Goal: Task Accomplishment & Management: Use online tool/utility

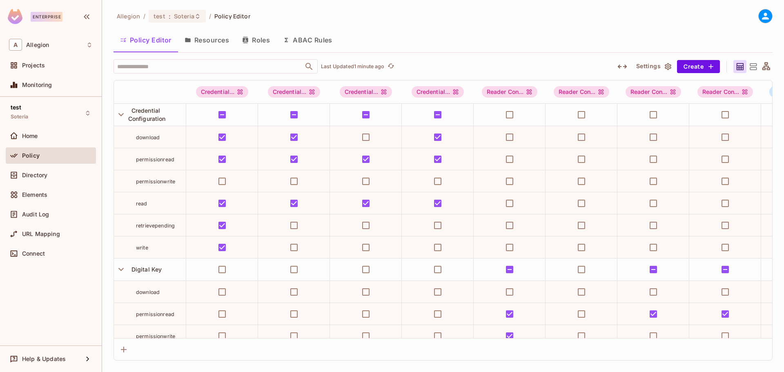
click at [764, 65] on icon at bounding box center [766, 67] width 10 height 10
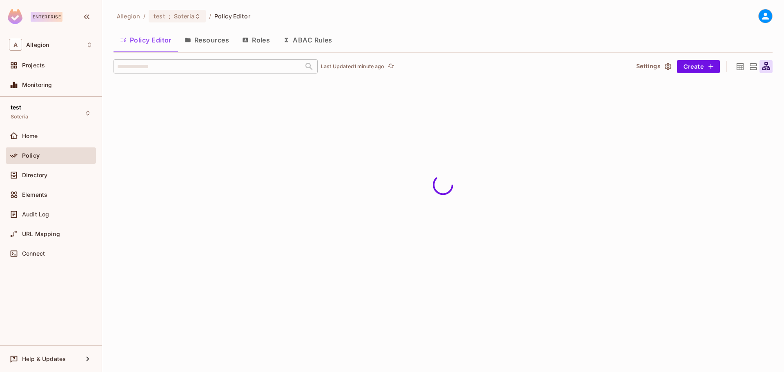
click at [755, 67] on icon at bounding box center [753, 67] width 10 height 10
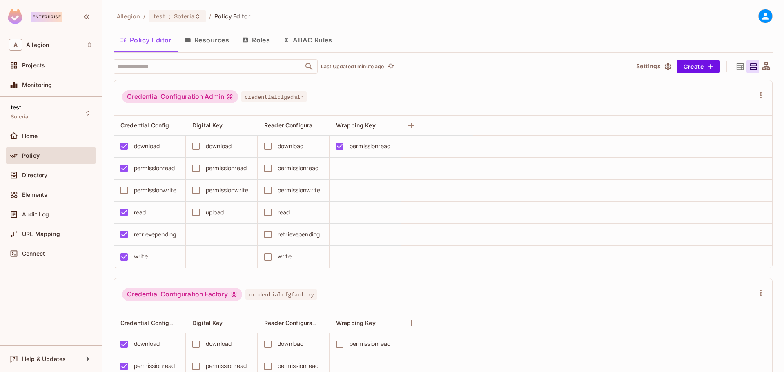
click at [735, 69] on icon at bounding box center [740, 67] width 10 height 10
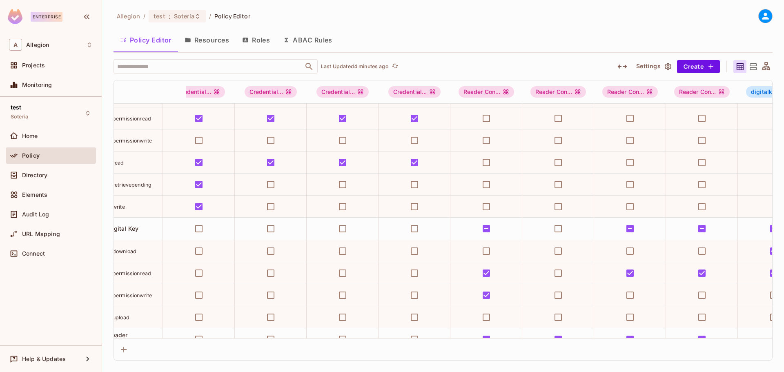
scroll to position [41, 0]
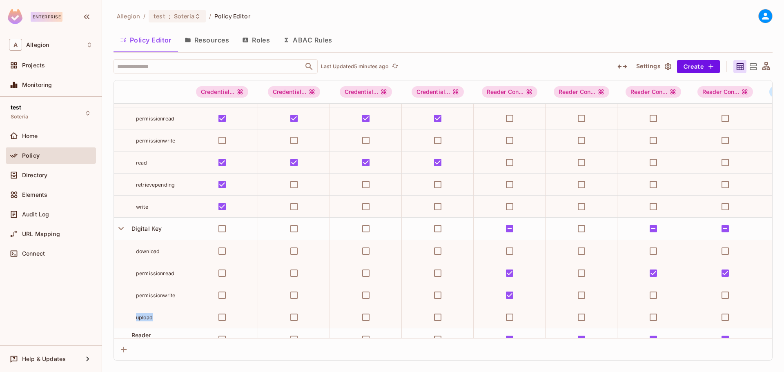
drag, startPoint x: 136, startPoint y: 319, endPoint x: 154, endPoint y: 318, distance: 17.6
click at [154, 318] on div "upload" at bounding box center [161, 317] width 50 height 8
click at [158, 315] on div "upload" at bounding box center [161, 317] width 50 height 8
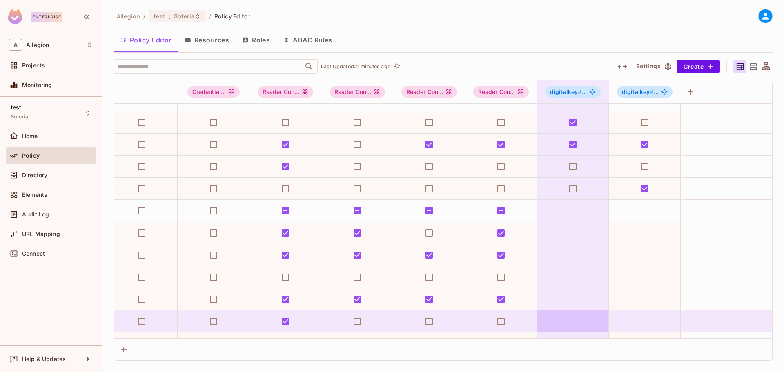
scroll to position [155, 230]
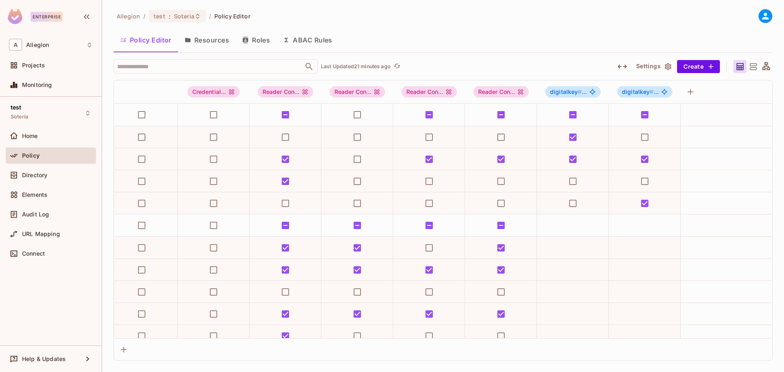
click at [227, 40] on button "Resources" at bounding box center [207, 40] width 58 height 20
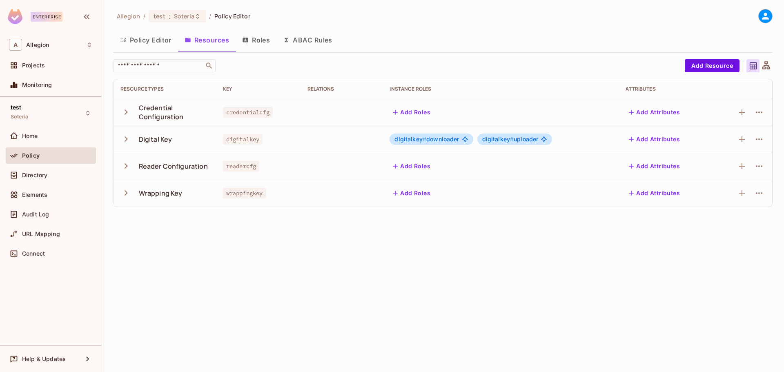
click at [125, 140] on icon "button" at bounding box center [125, 138] width 11 height 11
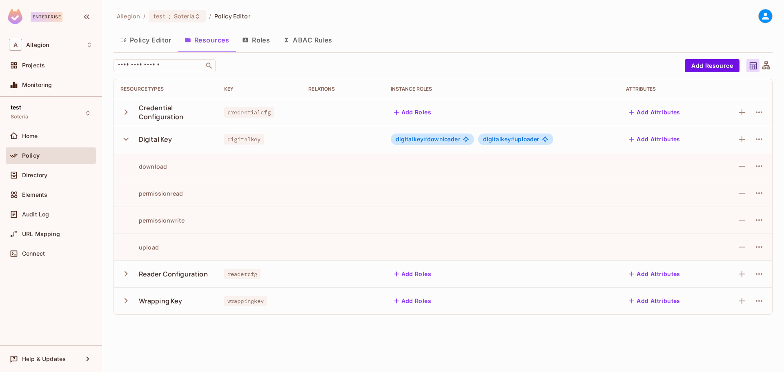
click at [235, 141] on span "digitalkey" at bounding box center [244, 139] width 40 height 11
click at [264, 155] on td at bounding box center [260, 166] width 84 height 27
click at [249, 140] on span "digitalkey" at bounding box center [244, 139] width 40 height 11
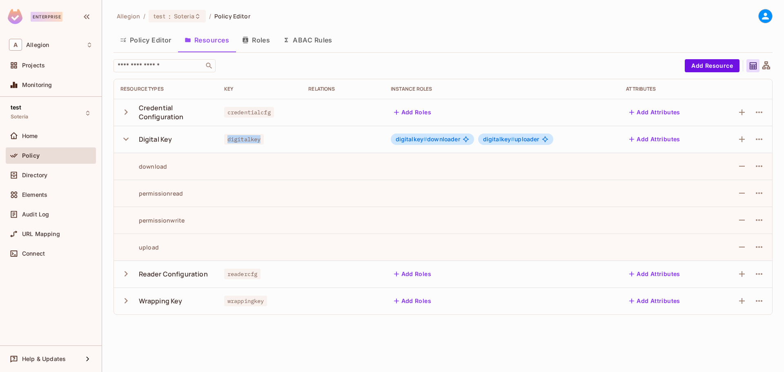
click at [249, 140] on span "digitalkey" at bounding box center [244, 139] width 40 height 11
click at [331, 150] on td at bounding box center [343, 139] width 82 height 27
drag, startPoint x: 424, startPoint y: 140, endPoint x: 398, endPoint y: 141, distance: 26.6
click at [398, 141] on div "digitalkey # downloader" at bounding box center [432, 138] width 83 height 11
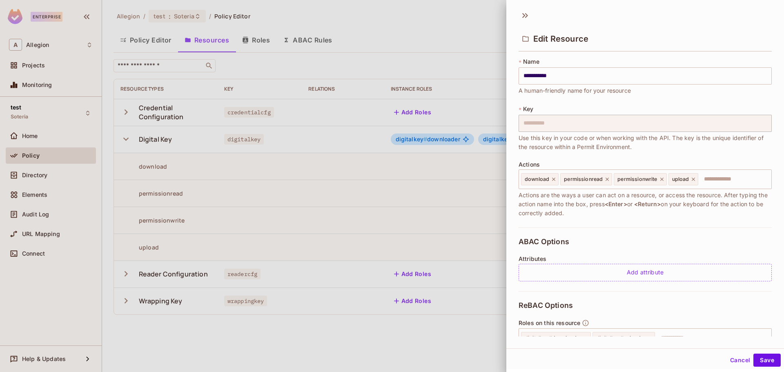
click at [330, 141] on div at bounding box center [392, 186] width 784 height 372
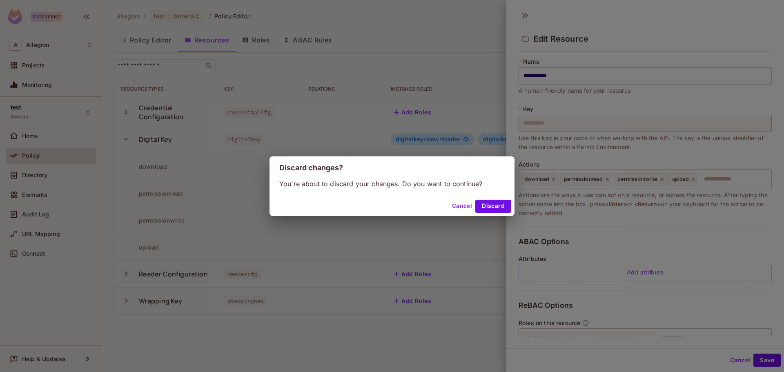
click at [456, 206] on button "Cancel" at bounding box center [462, 206] width 27 height 13
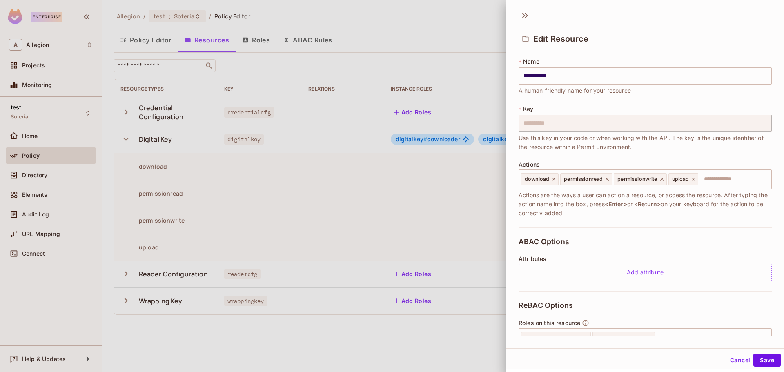
click at [344, 136] on div at bounding box center [392, 186] width 784 height 372
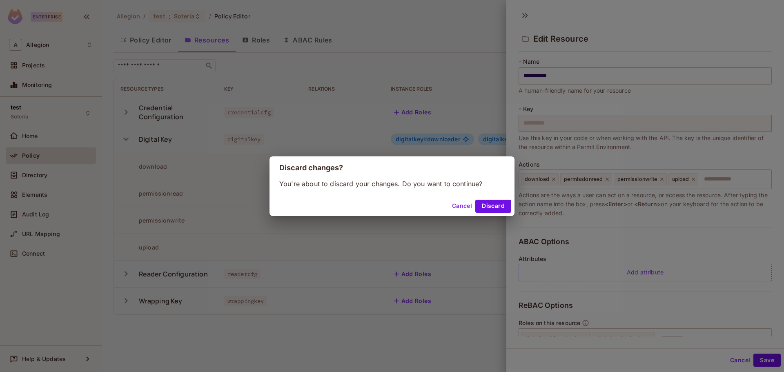
click at [467, 207] on button "Cancel" at bounding box center [462, 206] width 27 height 13
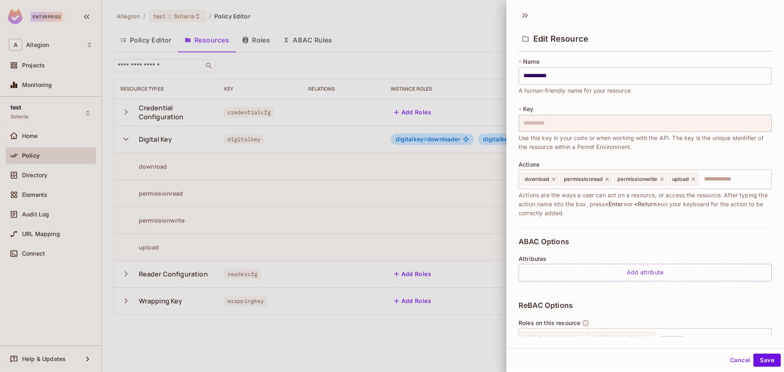
click at [727, 359] on button "Cancel" at bounding box center [740, 359] width 27 height 13
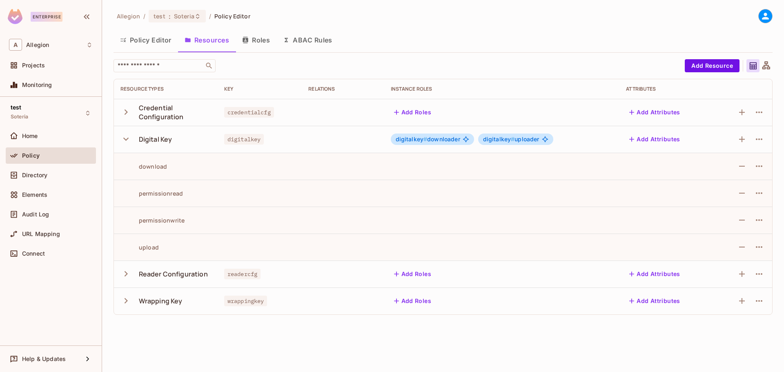
click at [30, 163] on div "Policy" at bounding box center [51, 155] width 90 height 16
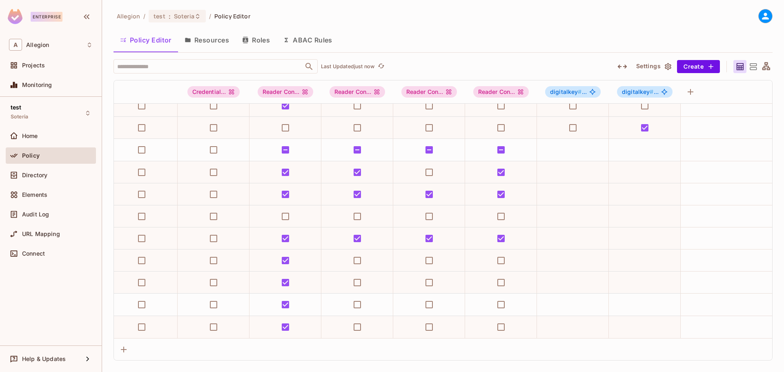
scroll to position [236, 0]
